Goal: Task Accomplishment & Management: Complete application form

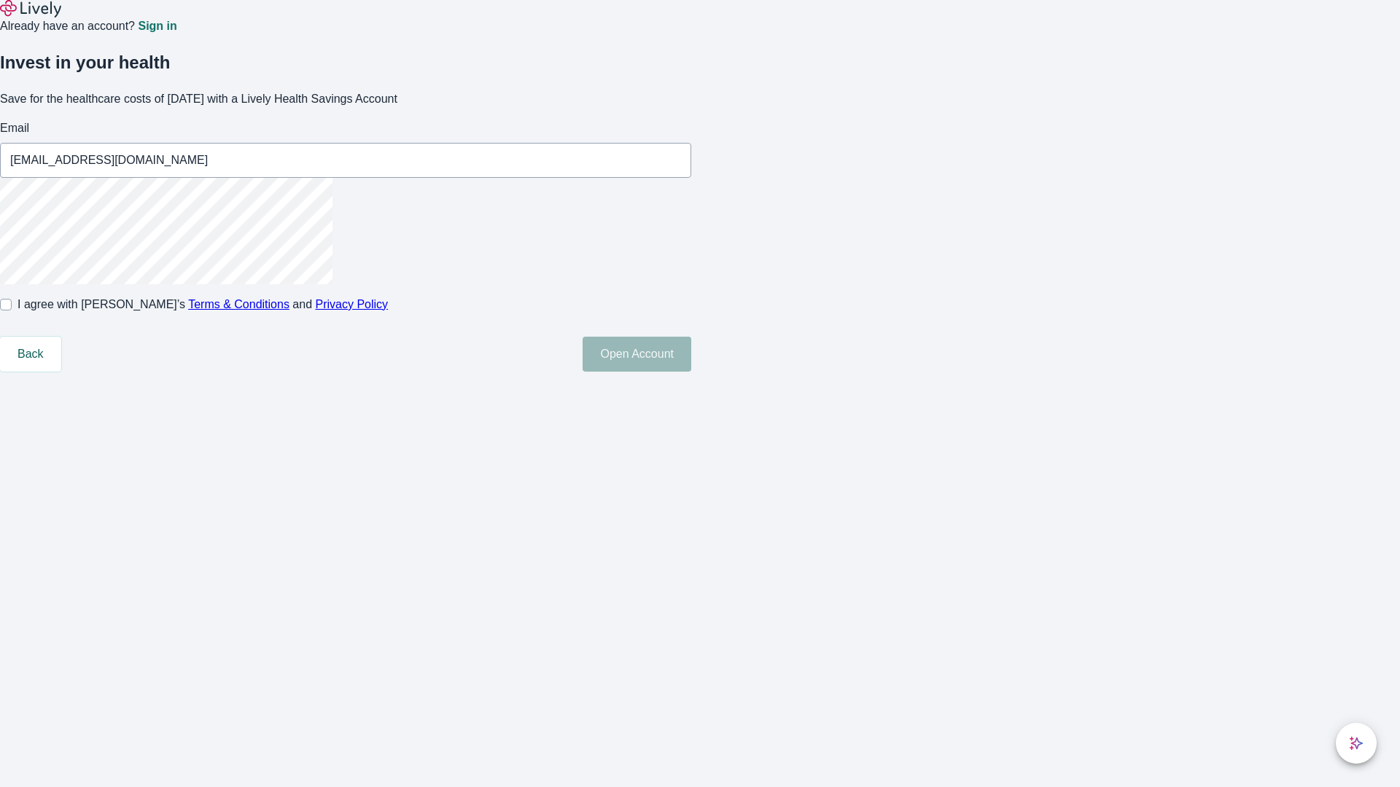
click at [12, 311] on input "I agree with Lively’s Terms & Conditions and Privacy Policy" at bounding box center [6, 305] width 12 height 12
checkbox input "true"
click at [691, 372] on button "Open Account" at bounding box center [637, 354] width 109 height 35
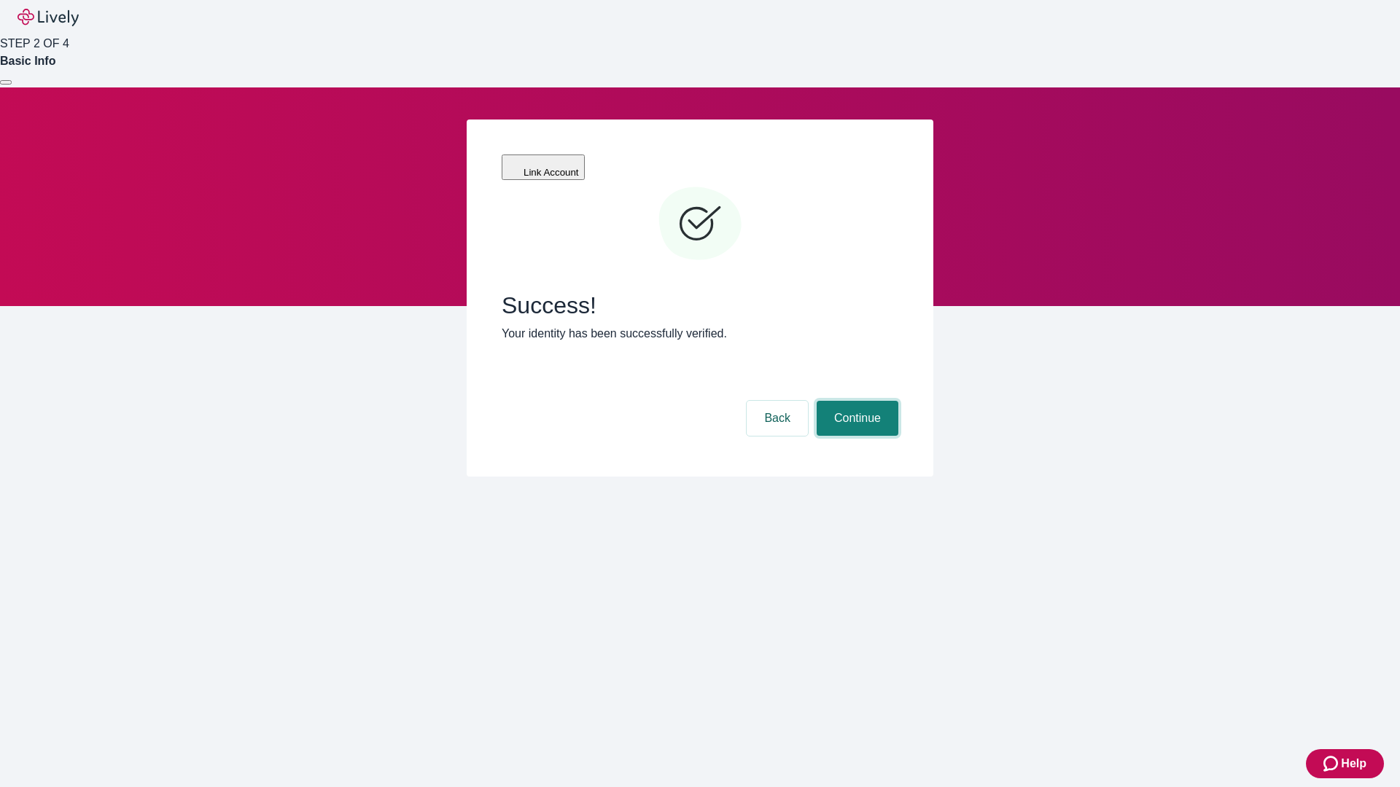
click at [855, 401] on button "Continue" at bounding box center [858, 418] width 82 height 35
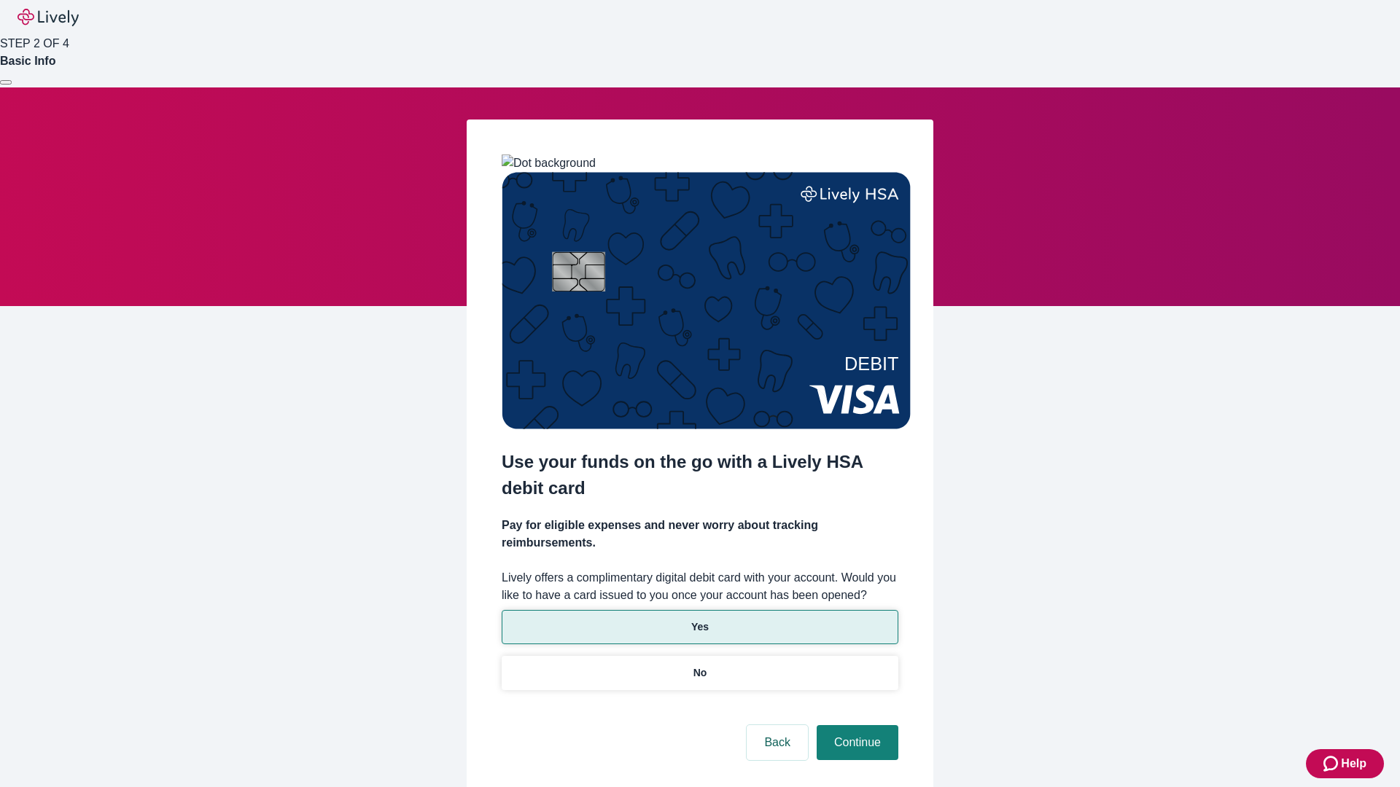
click at [699, 620] on p "Yes" at bounding box center [699, 627] width 17 height 15
click at [855, 725] on button "Continue" at bounding box center [858, 742] width 82 height 35
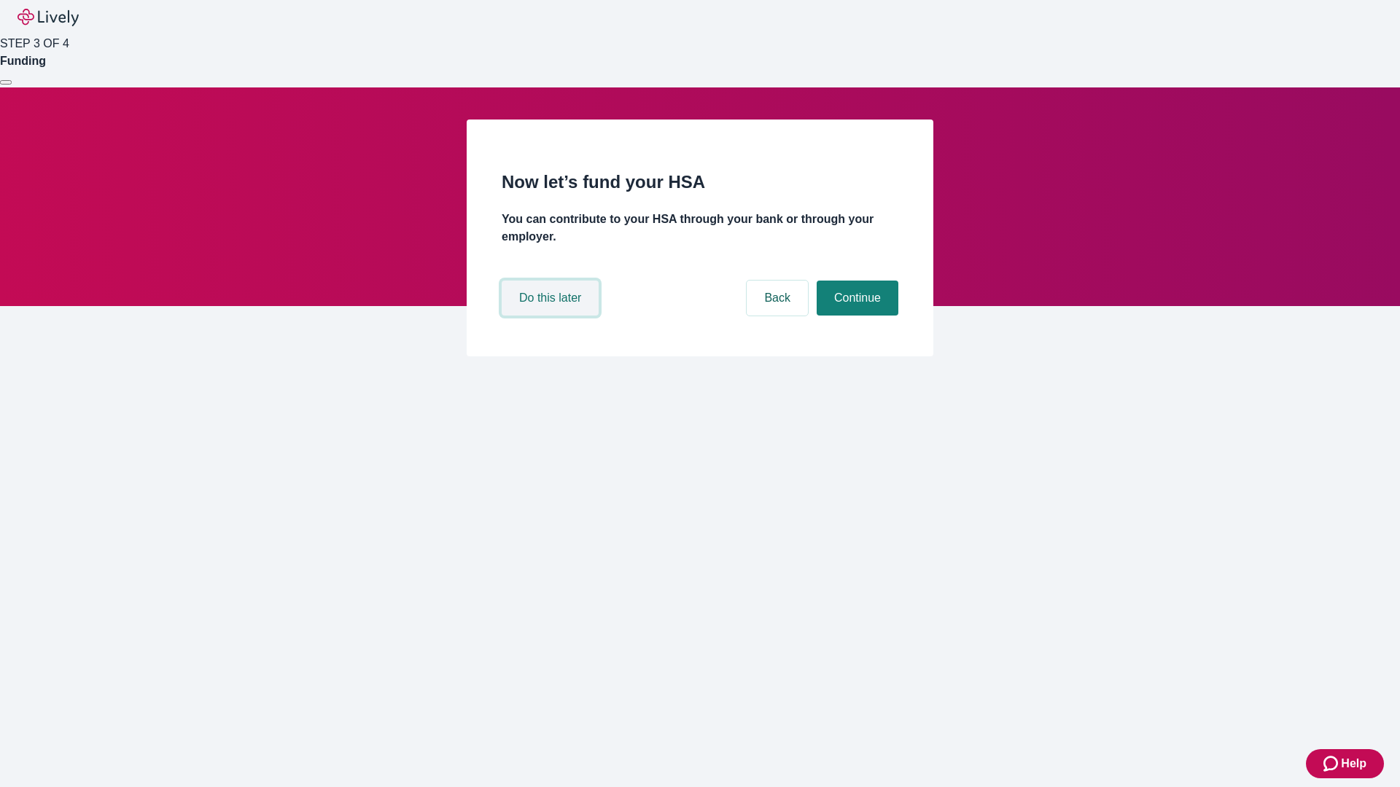
click at [552, 316] on button "Do this later" at bounding box center [550, 298] width 97 height 35
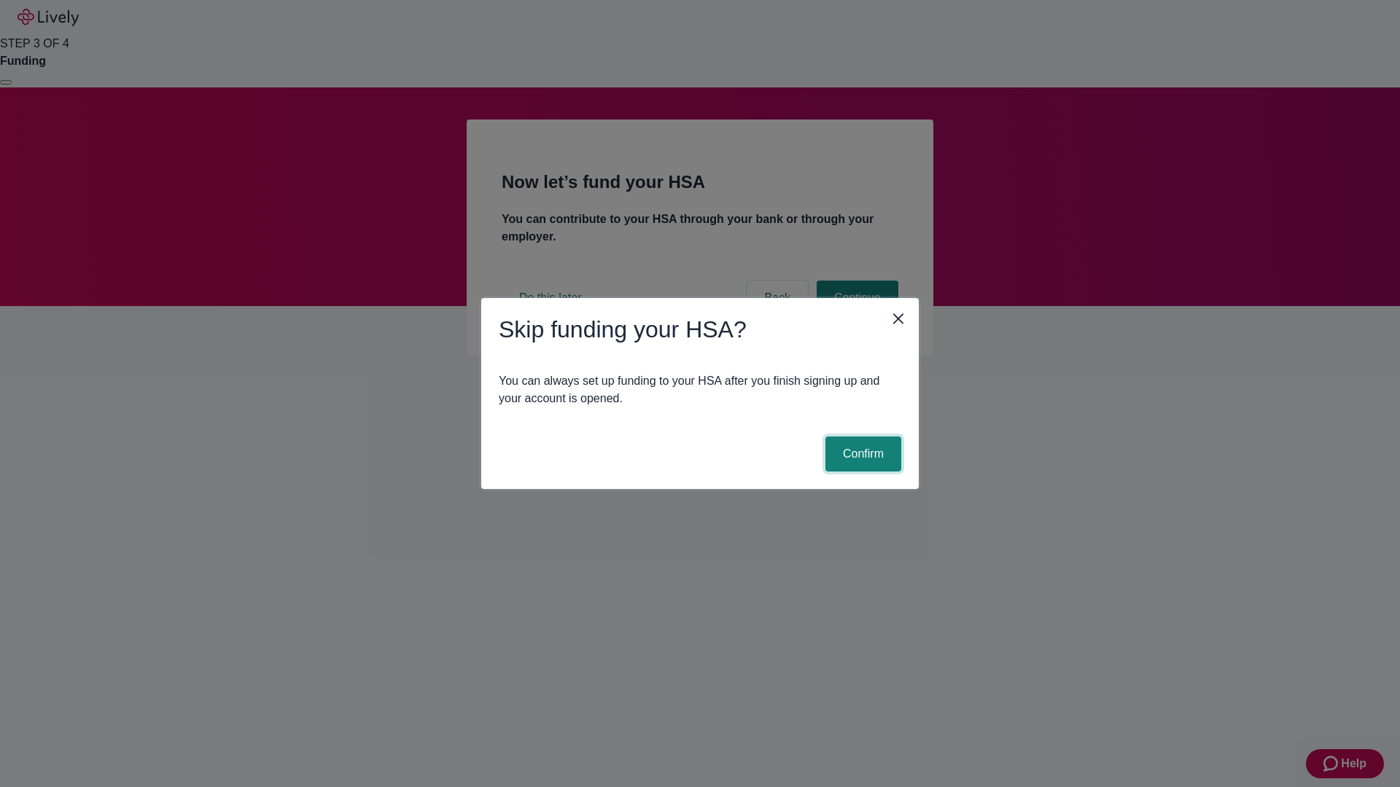
click at [861, 454] on button "Confirm" at bounding box center [863, 454] width 76 height 35
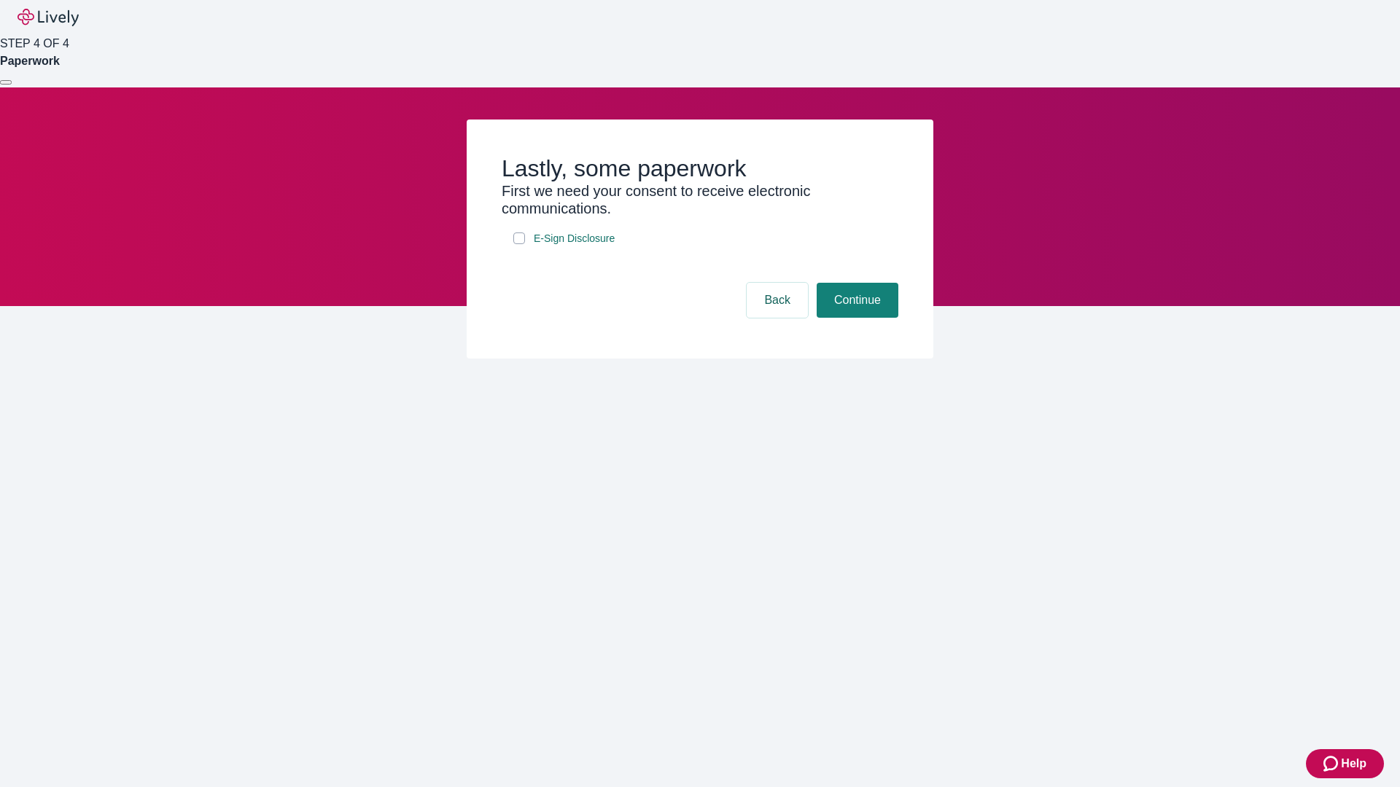
click at [519, 244] on input "E-Sign Disclosure" at bounding box center [519, 239] width 12 height 12
checkbox input "true"
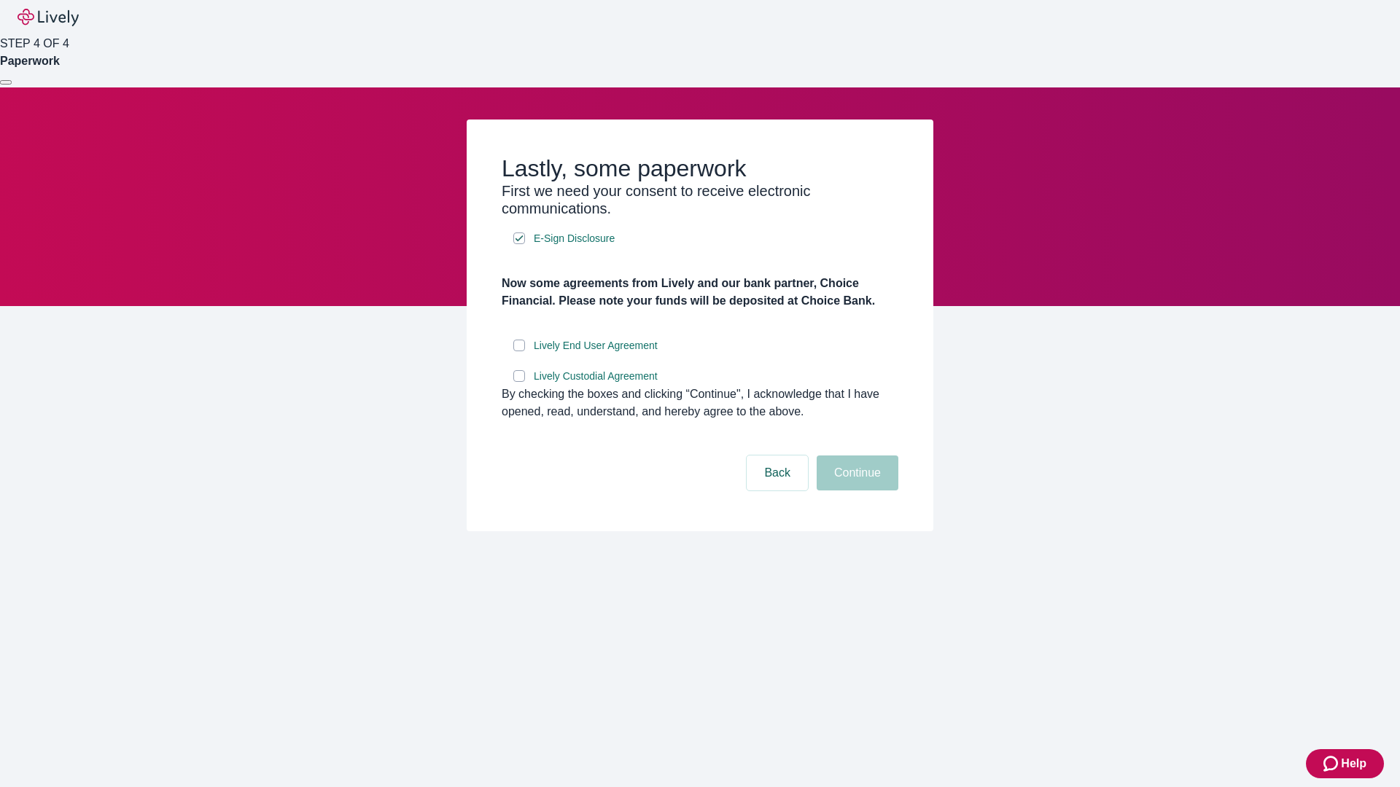
click at [519, 351] on input "Lively End User Agreement" at bounding box center [519, 346] width 12 height 12
checkbox input "true"
click at [519, 382] on input "Lively Custodial Agreement" at bounding box center [519, 376] width 12 height 12
checkbox input "true"
click at [855, 491] on button "Continue" at bounding box center [858, 473] width 82 height 35
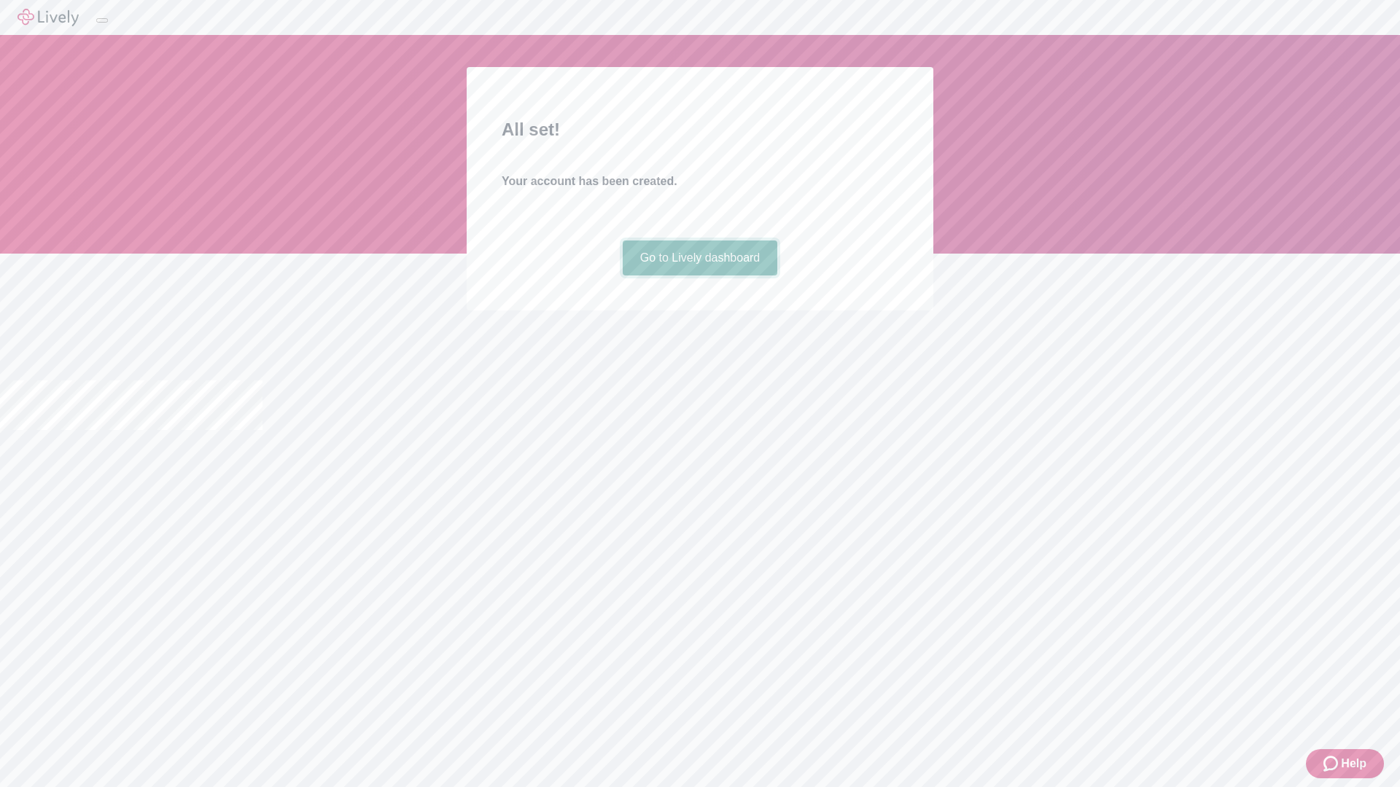
click at [699, 276] on link "Go to Lively dashboard" at bounding box center [700, 258] width 155 height 35
